Goal: Task Accomplishment & Management: Use online tool/utility

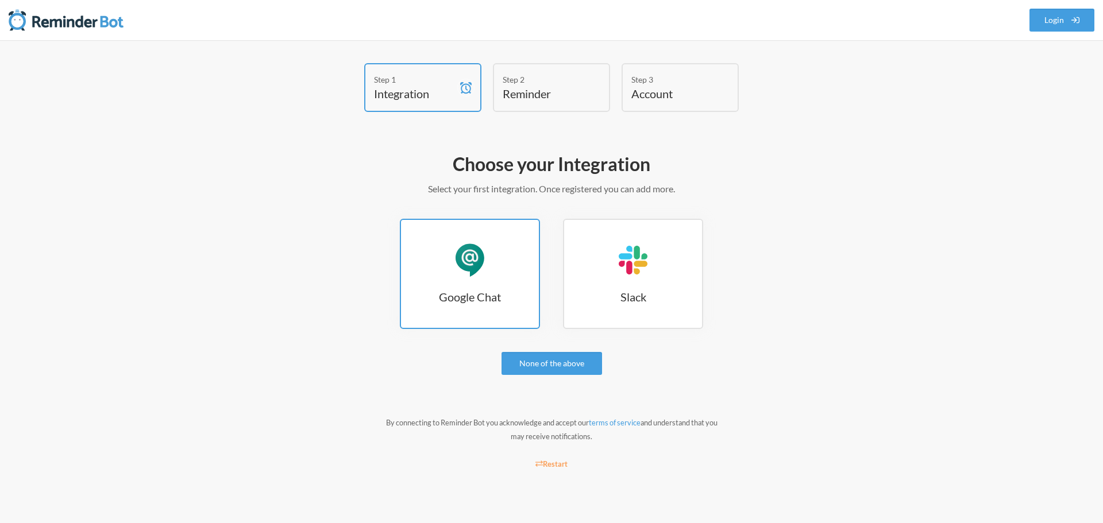
click at [500, 268] on link "Google Chat Google Chat" at bounding box center [470, 274] width 140 height 110
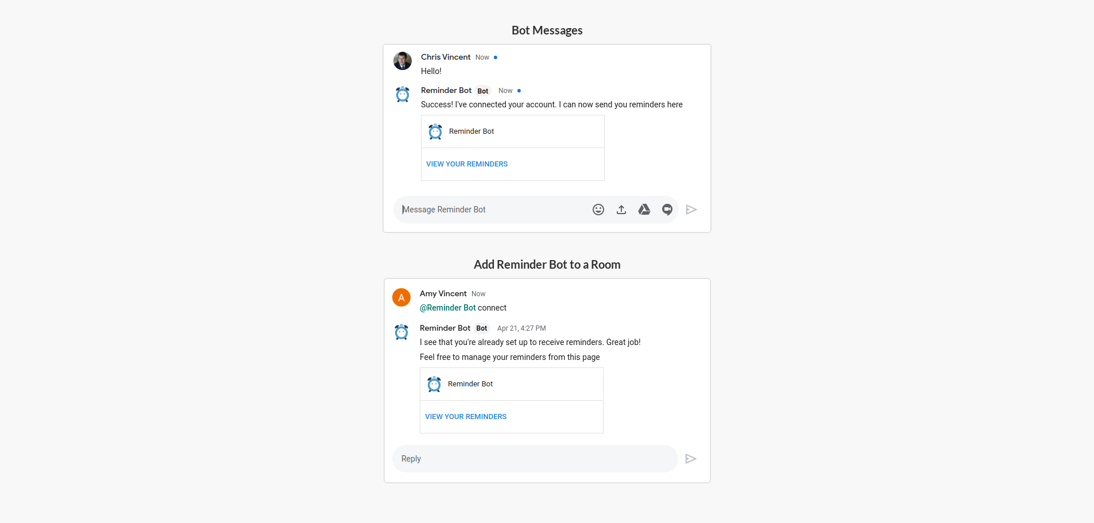
scroll to position [289, 0]
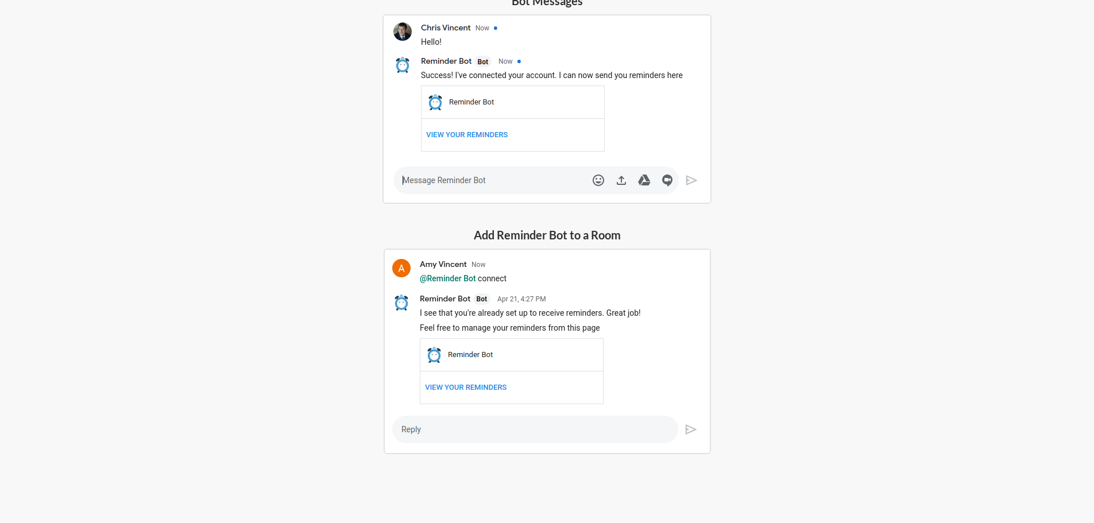
click at [493, 434] on img at bounding box center [547, 352] width 327 height 206
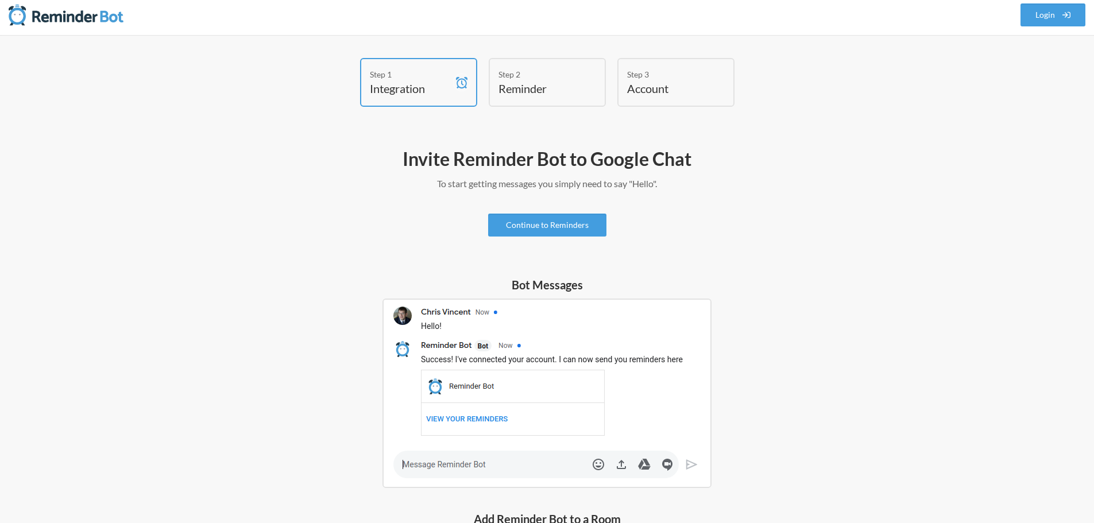
scroll to position [0, 0]
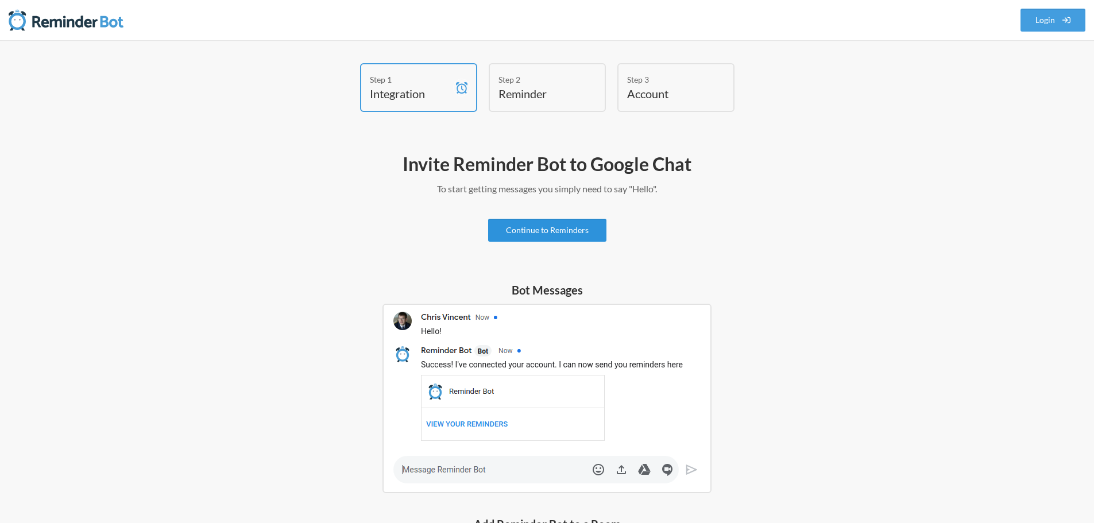
click at [544, 227] on link "Continue to Reminders" at bounding box center [547, 230] width 118 height 23
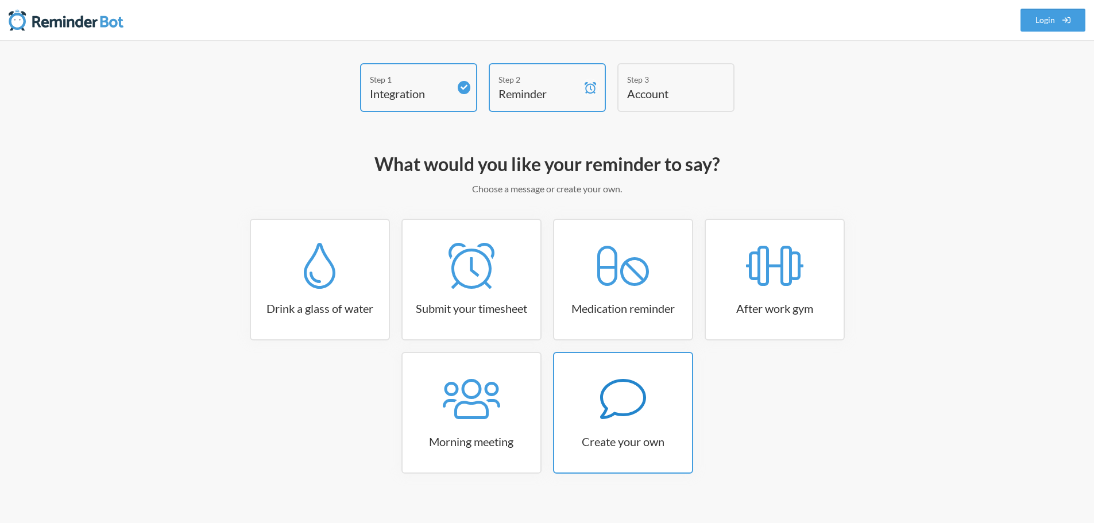
click at [641, 406] on icon at bounding box center [623, 399] width 46 height 40
select select "10:30:00"
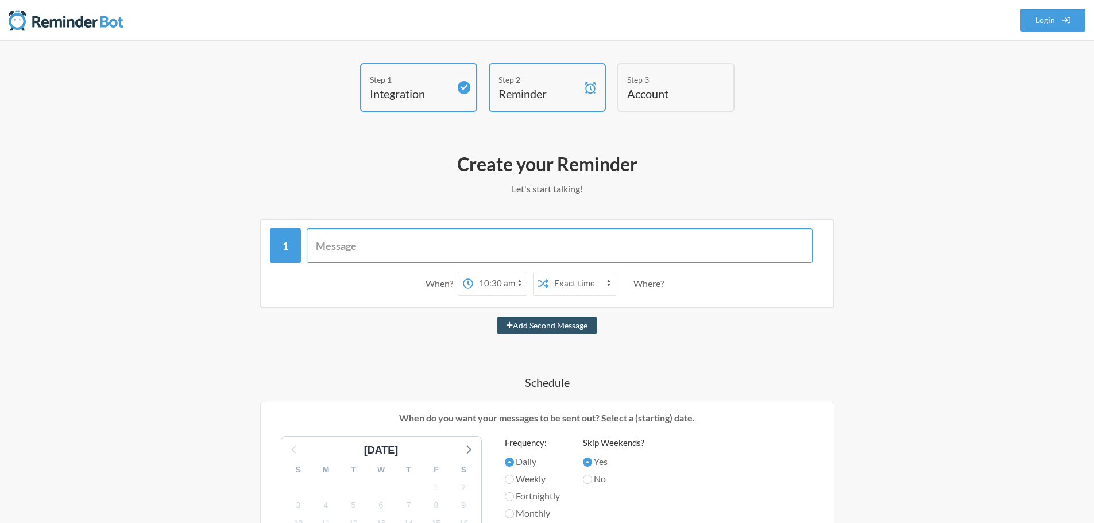
click at [439, 253] on input "text" at bounding box center [560, 246] width 506 height 34
type input "Work tasks"
